Goal: Task Accomplishment & Management: Use online tool/utility

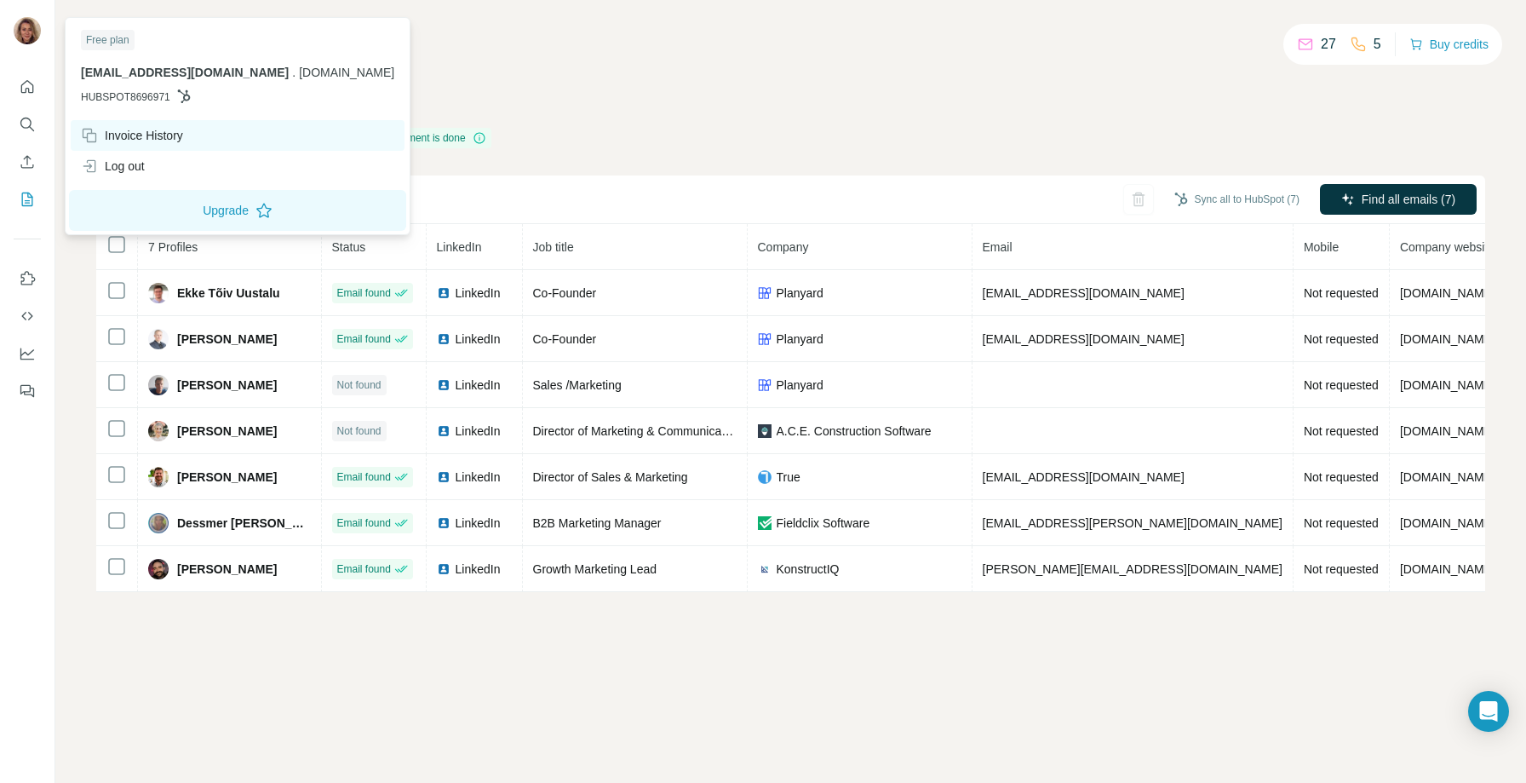
click at [162, 139] on div "Invoice History" at bounding box center [132, 135] width 102 height 17
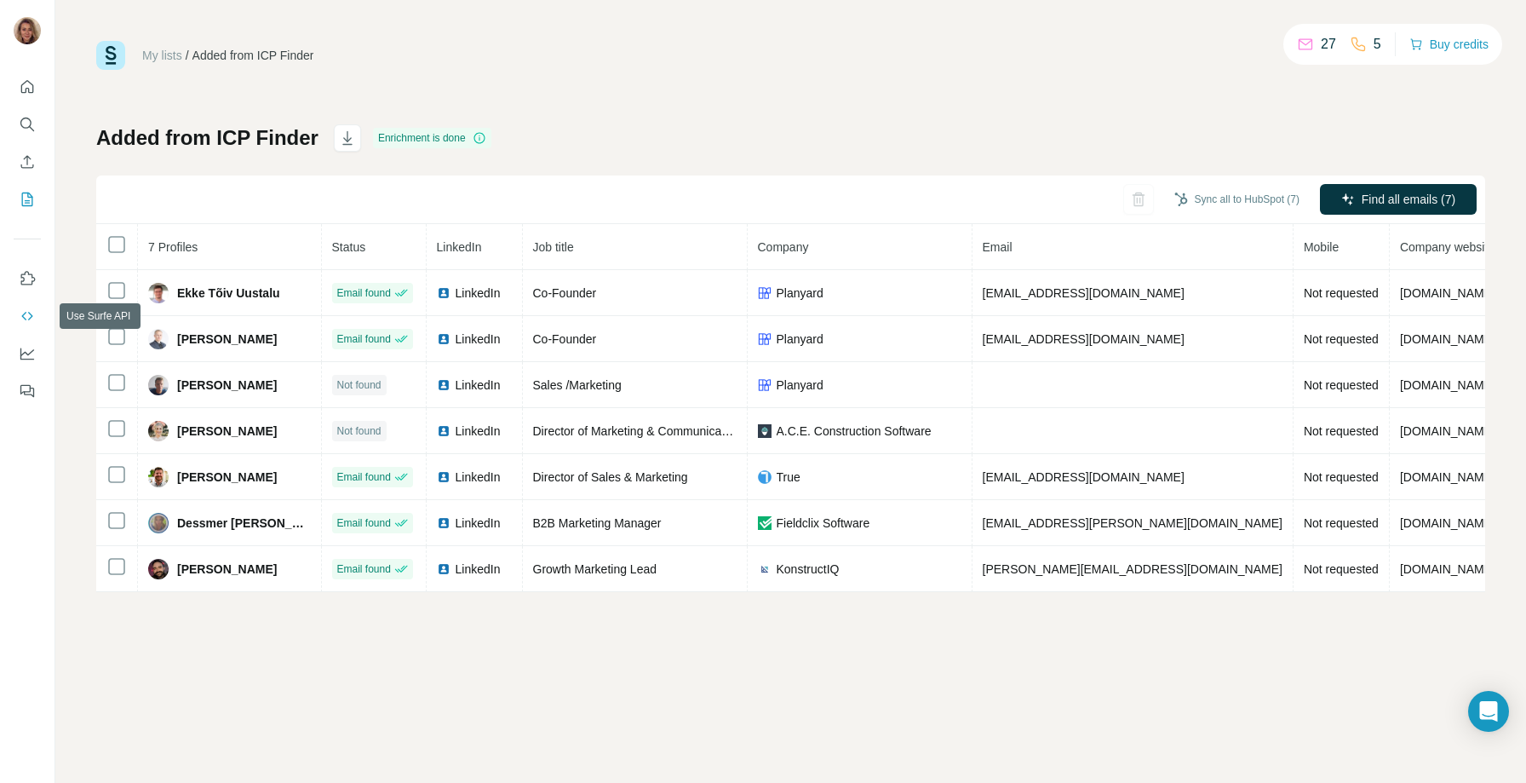
click at [26, 312] on icon "Use Surfe API" at bounding box center [26, 316] width 11 height 9
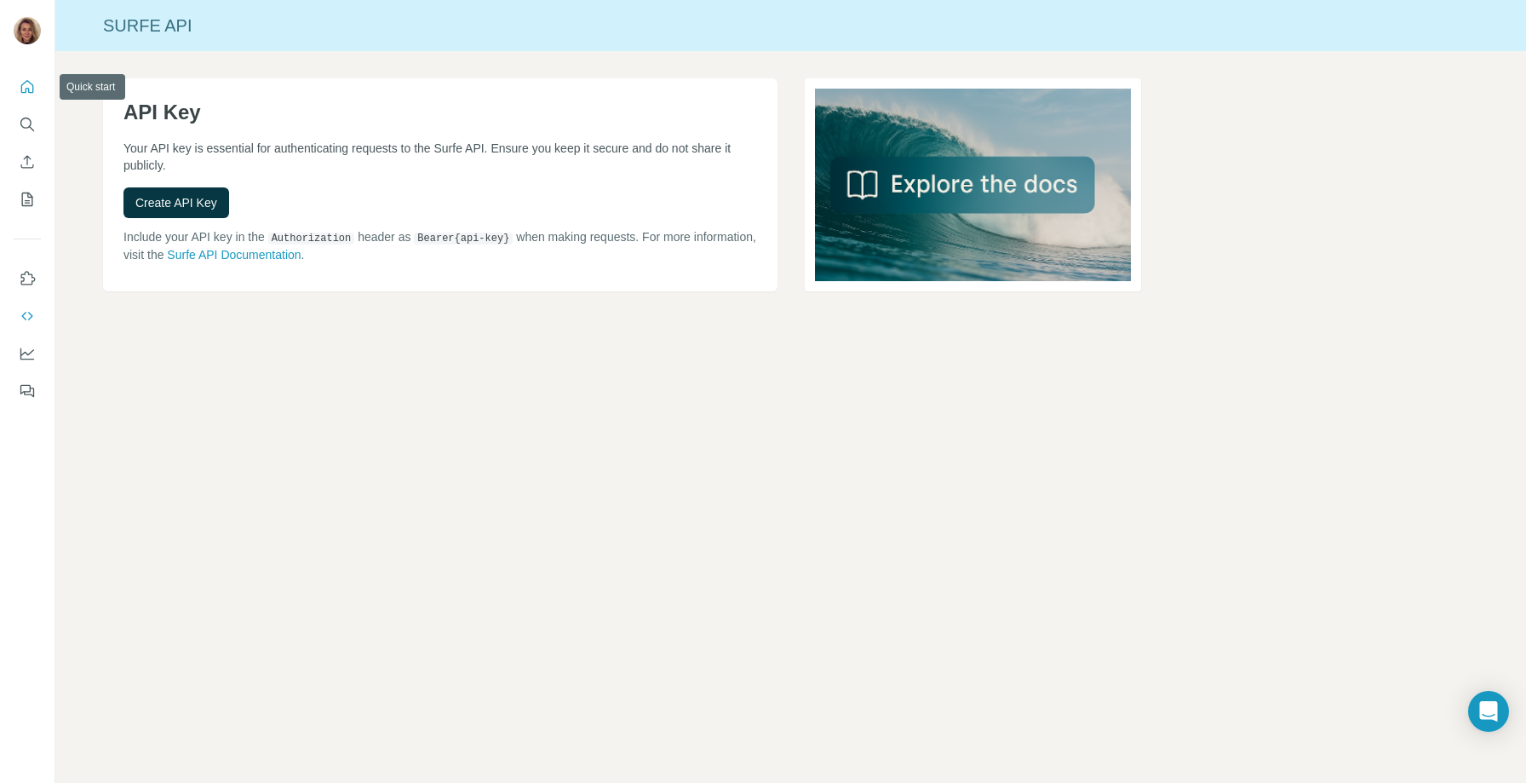
click at [30, 90] on icon "Quick start" at bounding box center [27, 86] width 17 height 17
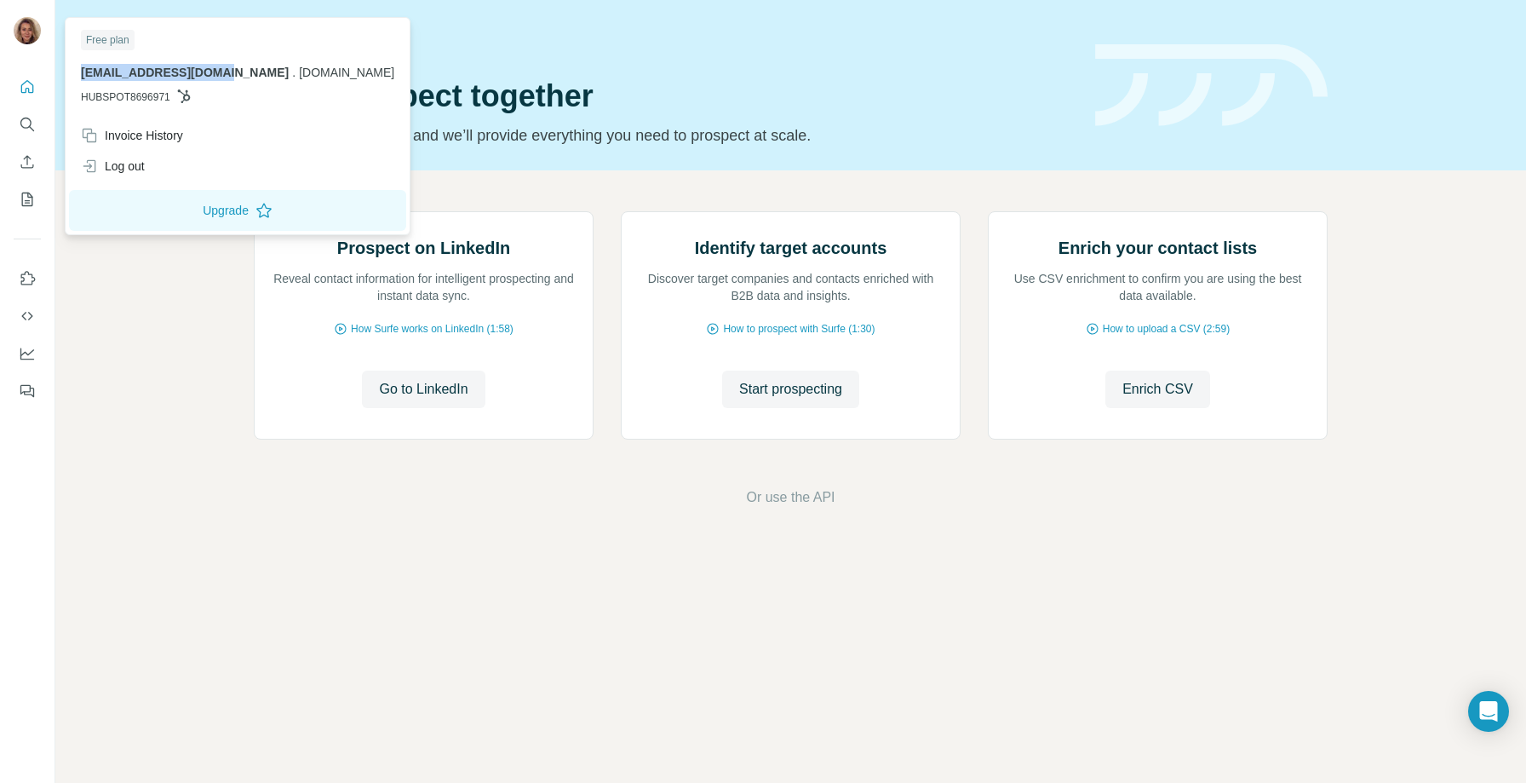
drag, startPoint x: 230, startPoint y: 72, endPoint x: 66, endPoint y: 71, distance: 163.5
click at [66, 71] on body "Quick start Let’s prospect together Pick your starting point and we’ll provide …" at bounding box center [763, 391] width 1526 height 783
click at [256, 64] on p "[EMAIL_ADDRESS][DOMAIN_NAME] . [DOMAIN_NAME]" at bounding box center [237, 72] width 313 height 17
drag, startPoint x: 227, startPoint y: 71, endPoint x: 75, endPoint y: 69, distance: 152.4
click at [75, 69] on div "Free plan [EMAIL_ADDRESS][DOMAIN_NAME] . [DOMAIN_NAME] HUBSPOT8696971" at bounding box center [237, 70] width 337 height 99
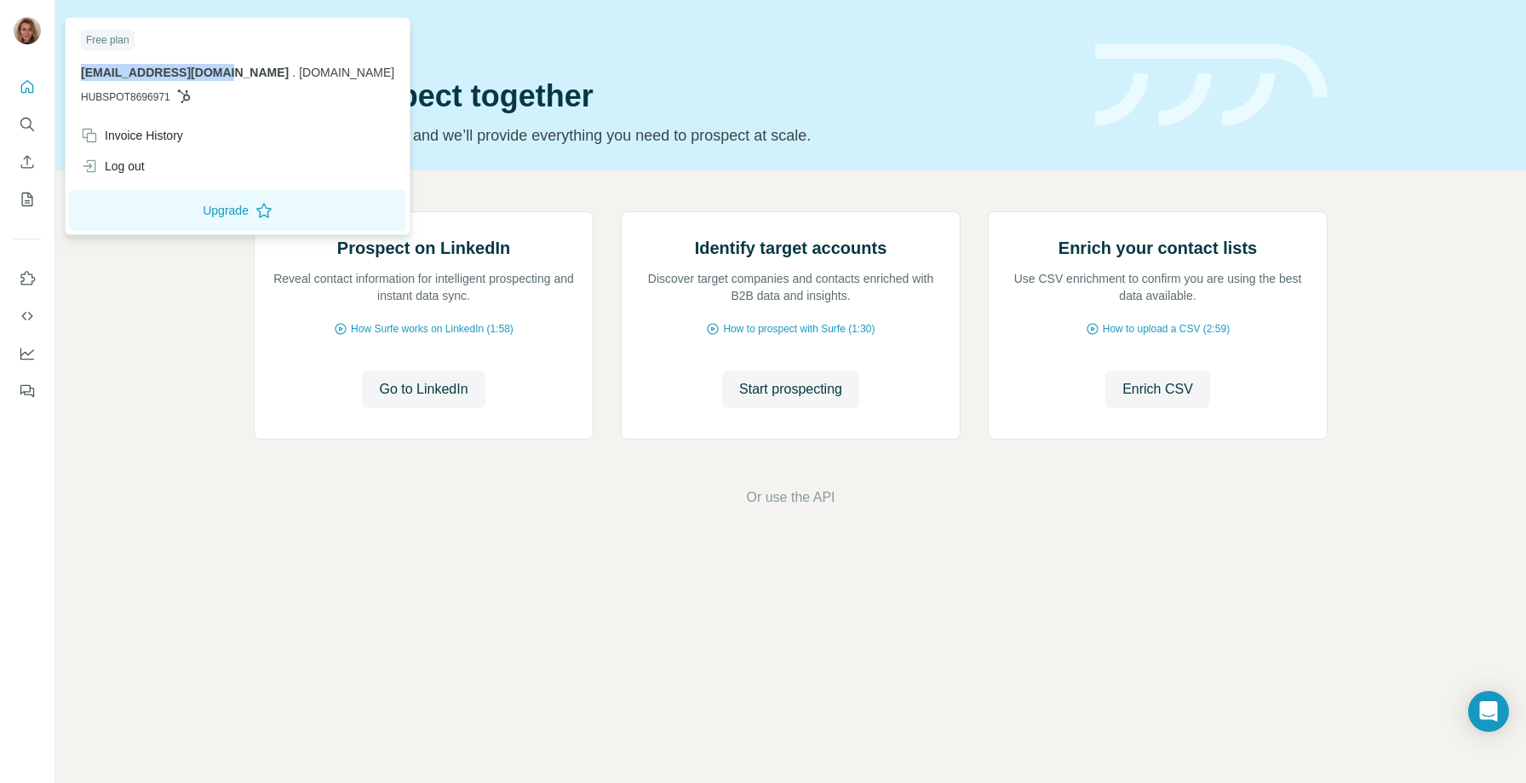
copy span "[EMAIL_ADDRESS][DOMAIN_NAME]"
click at [37, 28] on img at bounding box center [27, 30] width 27 height 27
click at [155, 378] on div "Prospect on LinkedIn Reveal contact information for intelligent prospecting and…" at bounding box center [790, 359] width 1471 height 378
click at [22, 26] on img at bounding box center [27, 30] width 27 height 27
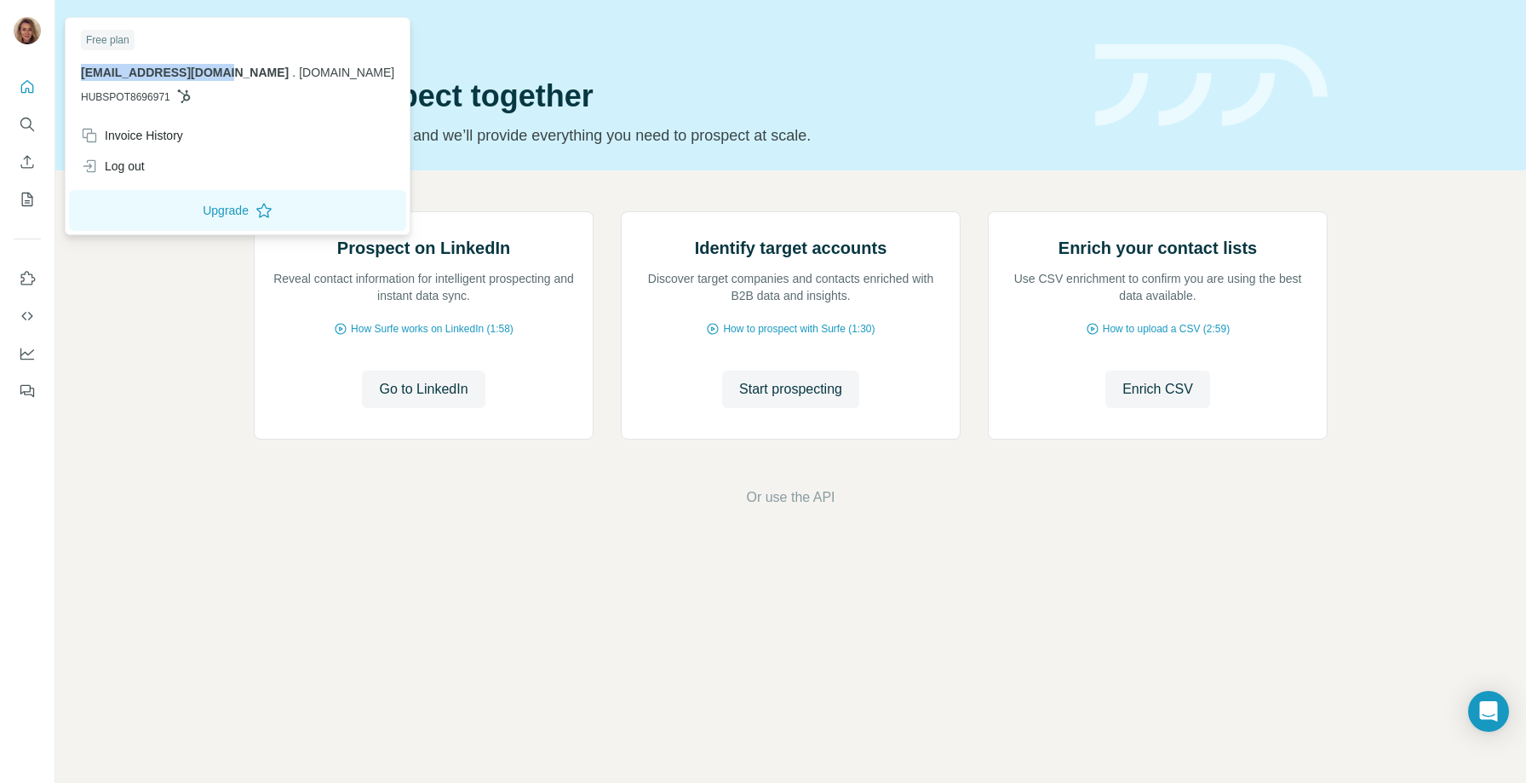
drag, startPoint x: 232, startPoint y: 75, endPoint x: 65, endPoint y: 72, distance: 167.8
click at [65, 72] on div "Free plan [EMAIL_ADDRESS][DOMAIN_NAME] . [DOMAIN_NAME] HUBSPOT8696971 Invoice H…" at bounding box center [238, 126] width 346 height 218
copy span "[EMAIL_ADDRESS][DOMAIN_NAME]"
